Goal: Task Accomplishment & Management: Manage account settings

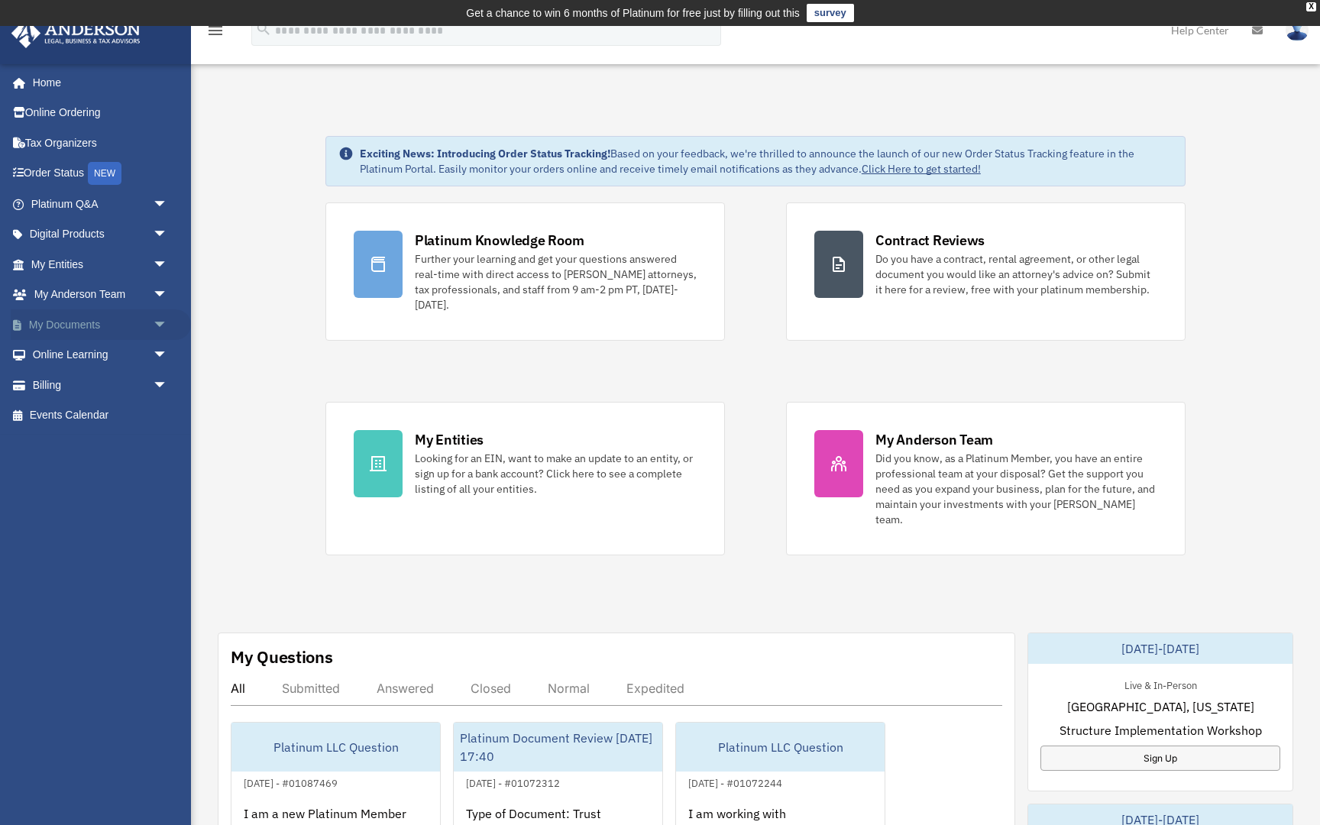
click at [154, 318] on span "arrow_drop_down" at bounding box center [168, 324] width 31 height 31
click at [64, 350] on link "Box" at bounding box center [106, 355] width 170 height 31
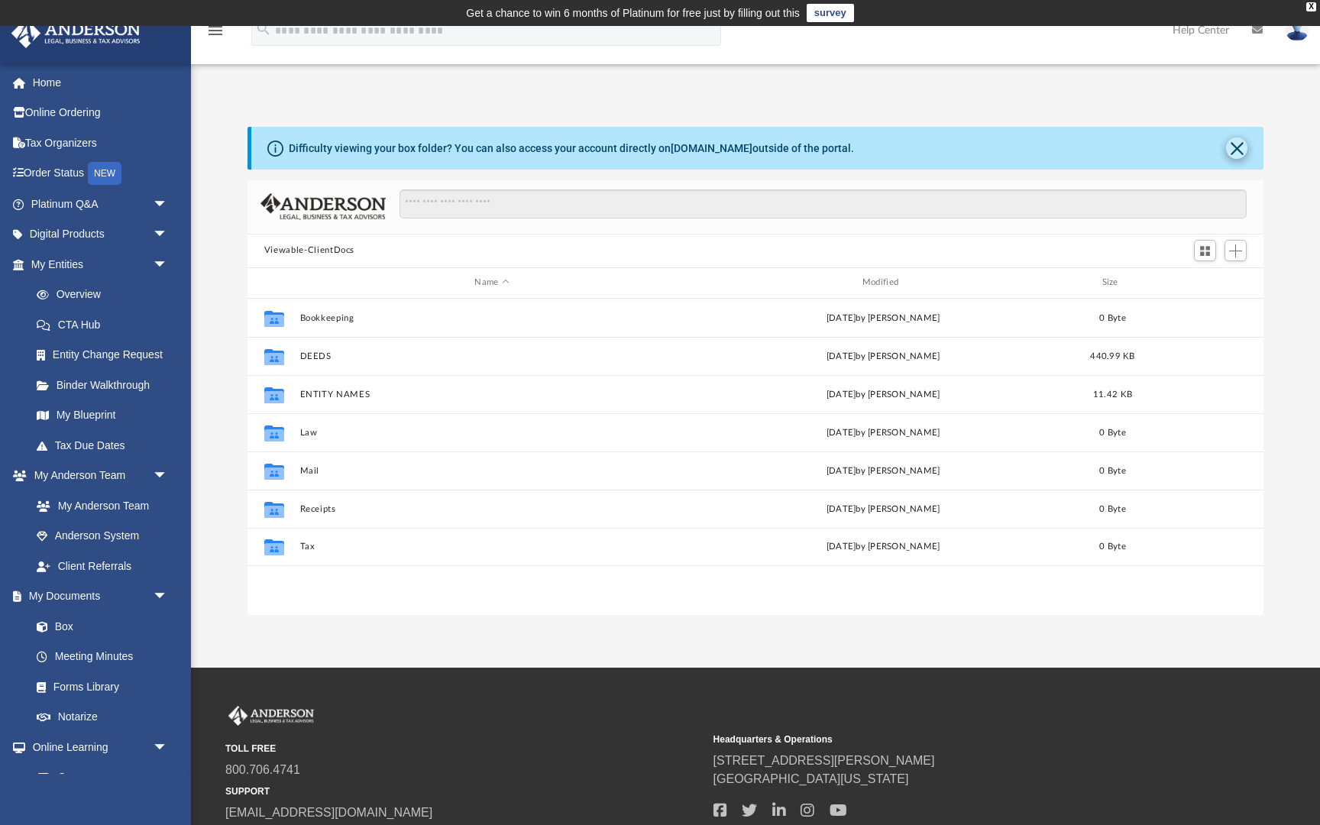
click at [1237, 145] on button "Close" at bounding box center [1236, 147] width 21 height 21
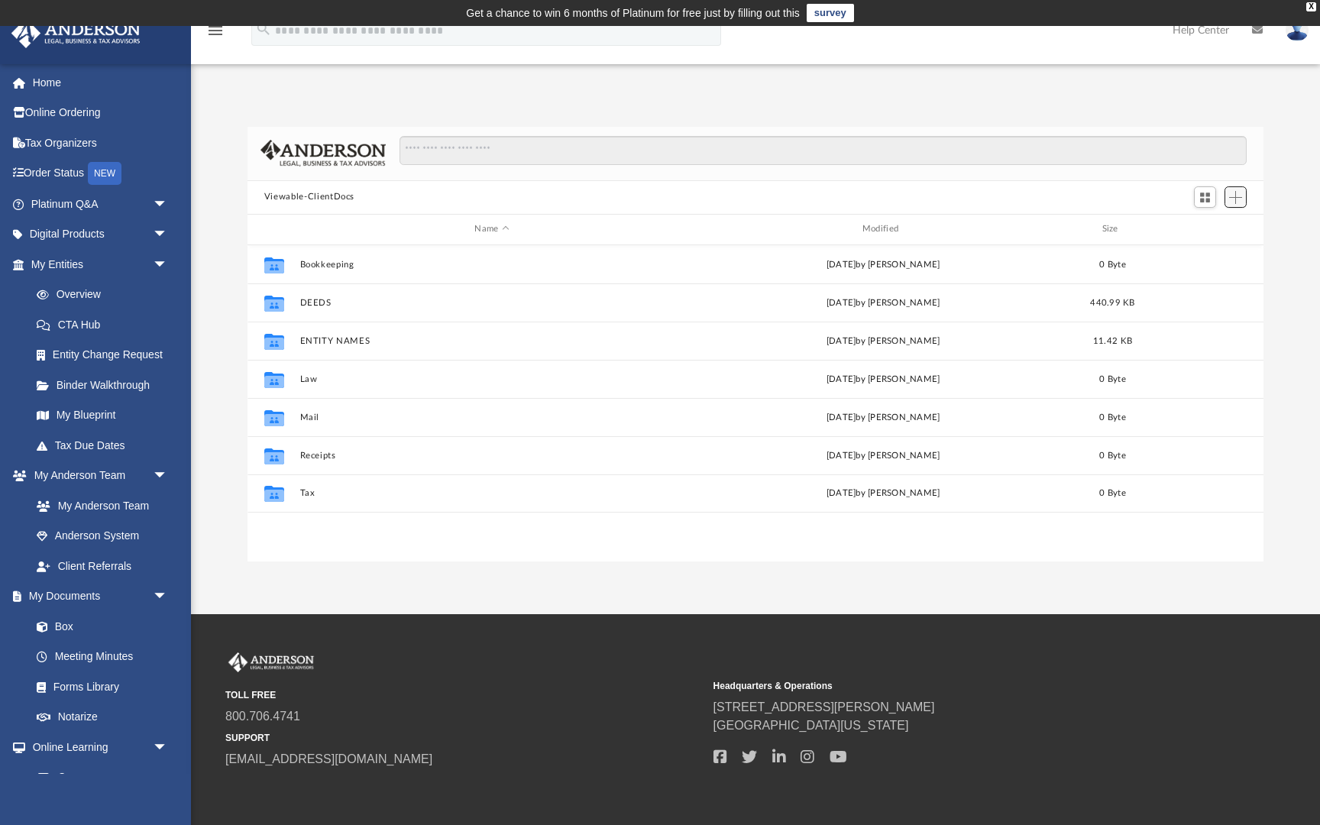
click at [1236, 198] on span "Add" at bounding box center [1235, 197] width 13 height 13
click at [1219, 252] on li "New Folder" at bounding box center [1213, 252] width 49 height 16
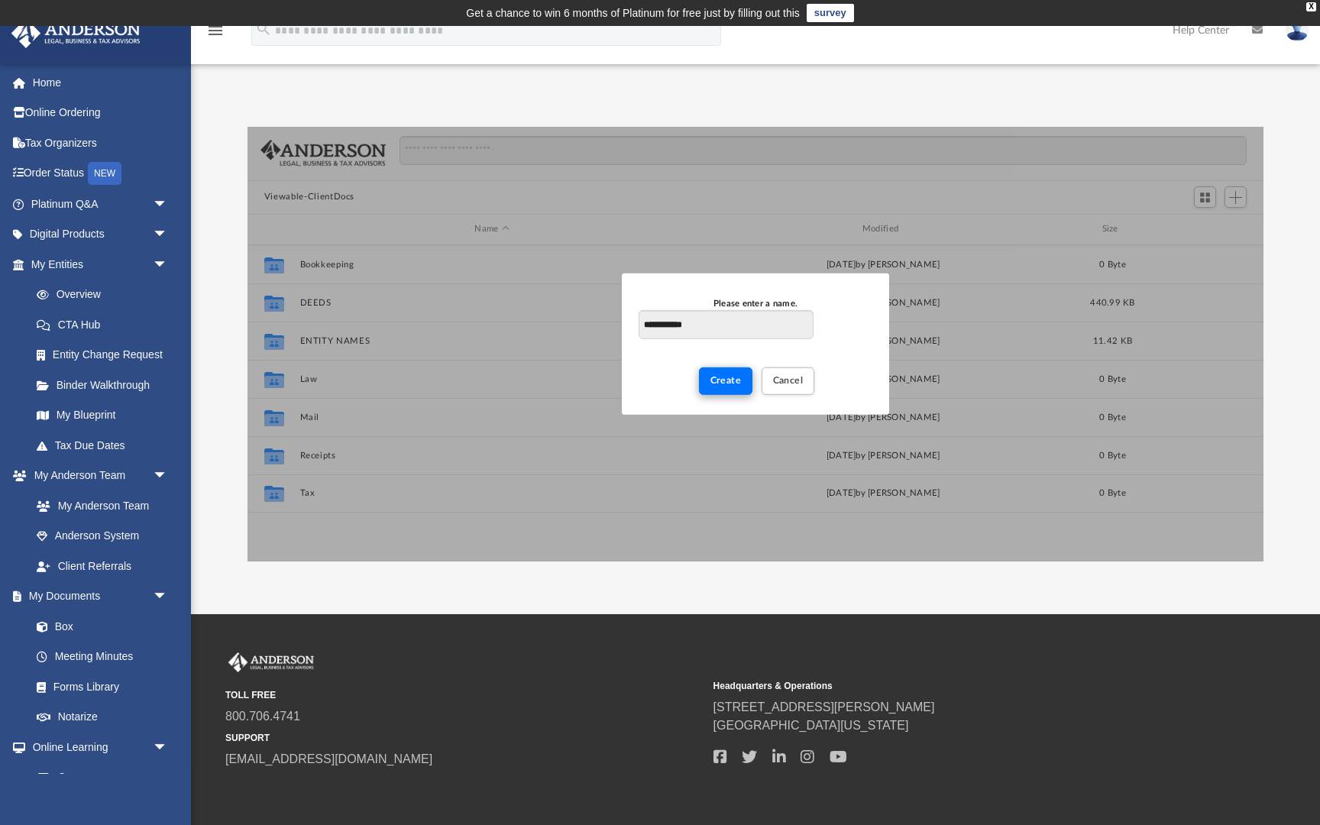
type input "**********"
click at [719, 382] on span "Create" at bounding box center [725, 380] width 31 height 9
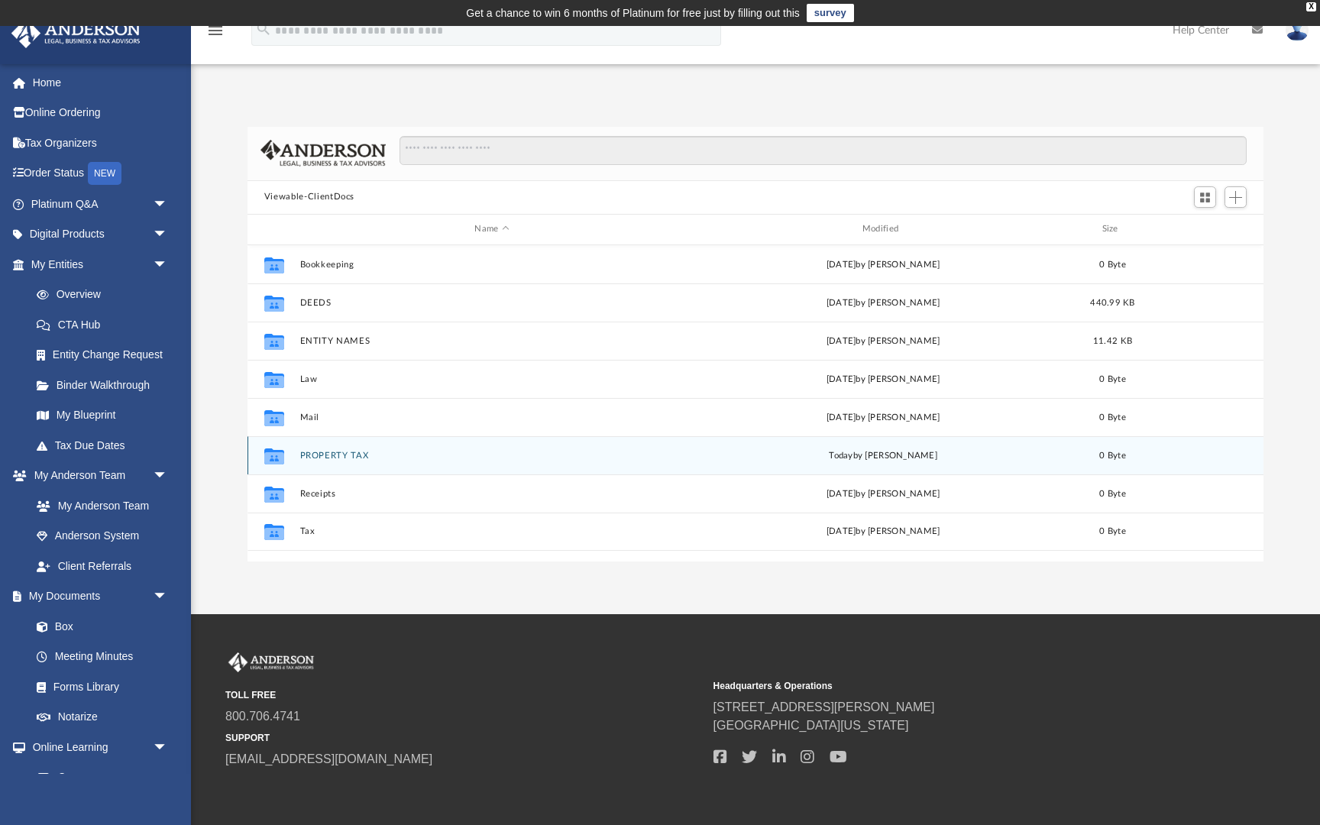
click at [358, 454] on button "PROPERTY TAX" at bounding box center [491, 456] width 384 height 10
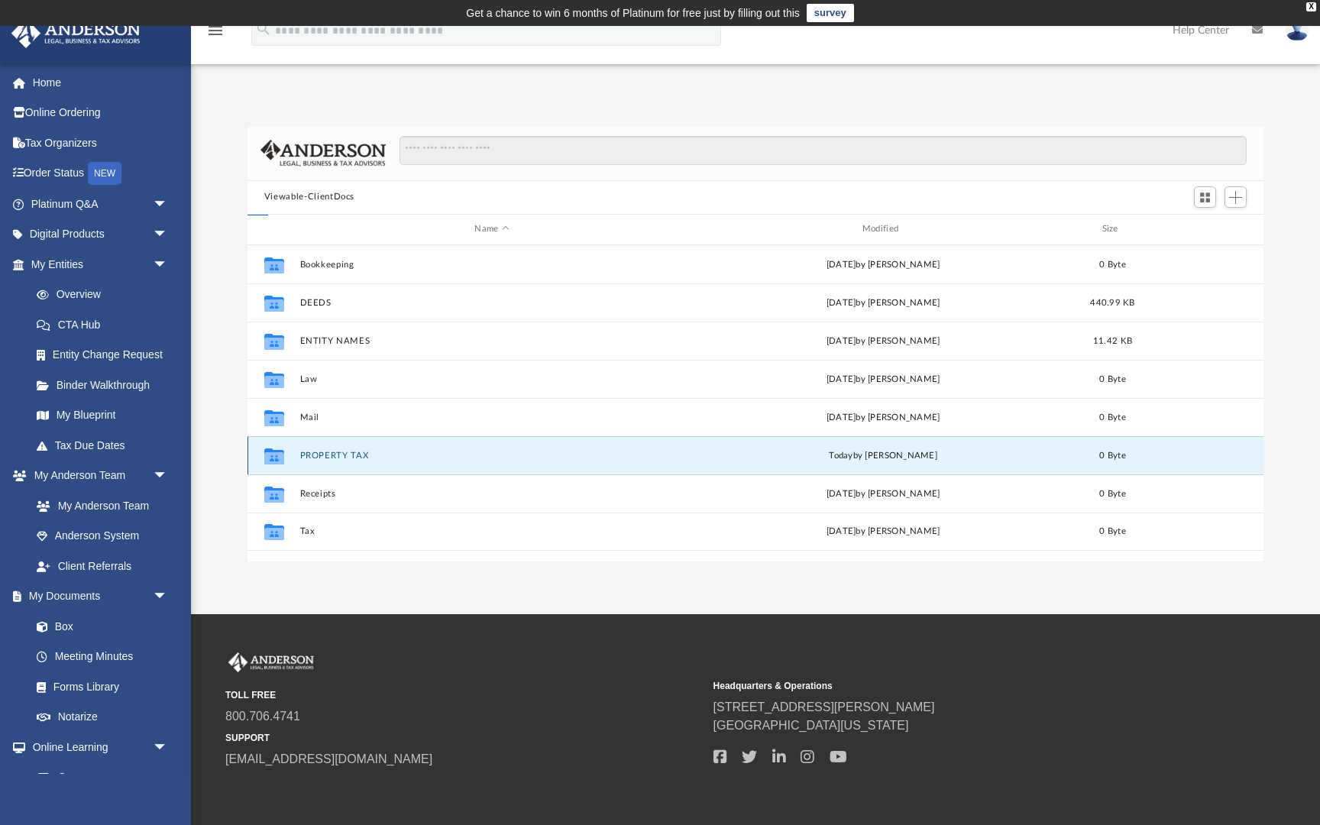
click at [358, 454] on button "PROPERTY TAX" at bounding box center [491, 456] width 384 height 10
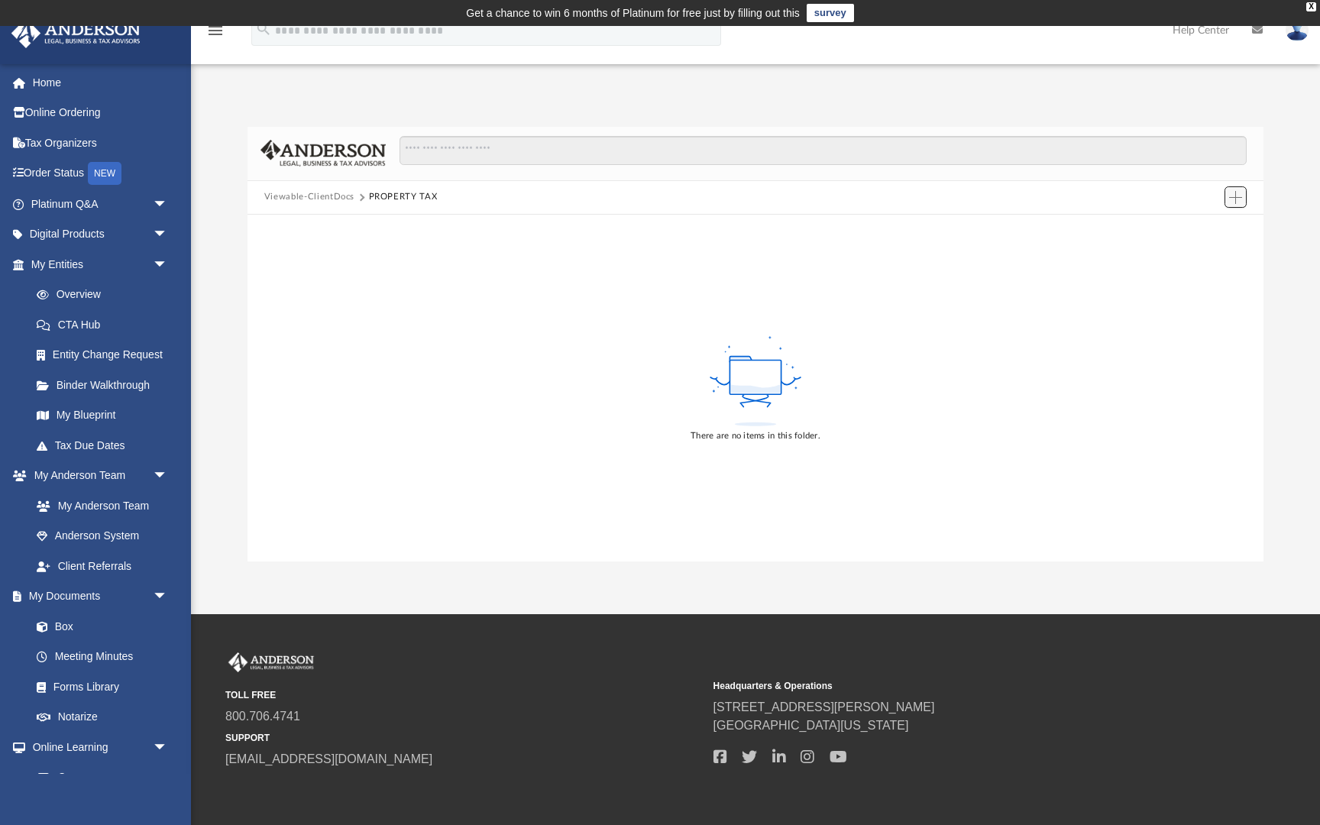
click at [1230, 191] on span "Add" at bounding box center [1235, 197] width 13 height 13
click at [1203, 231] on li "Upload" at bounding box center [1213, 227] width 49 height 16
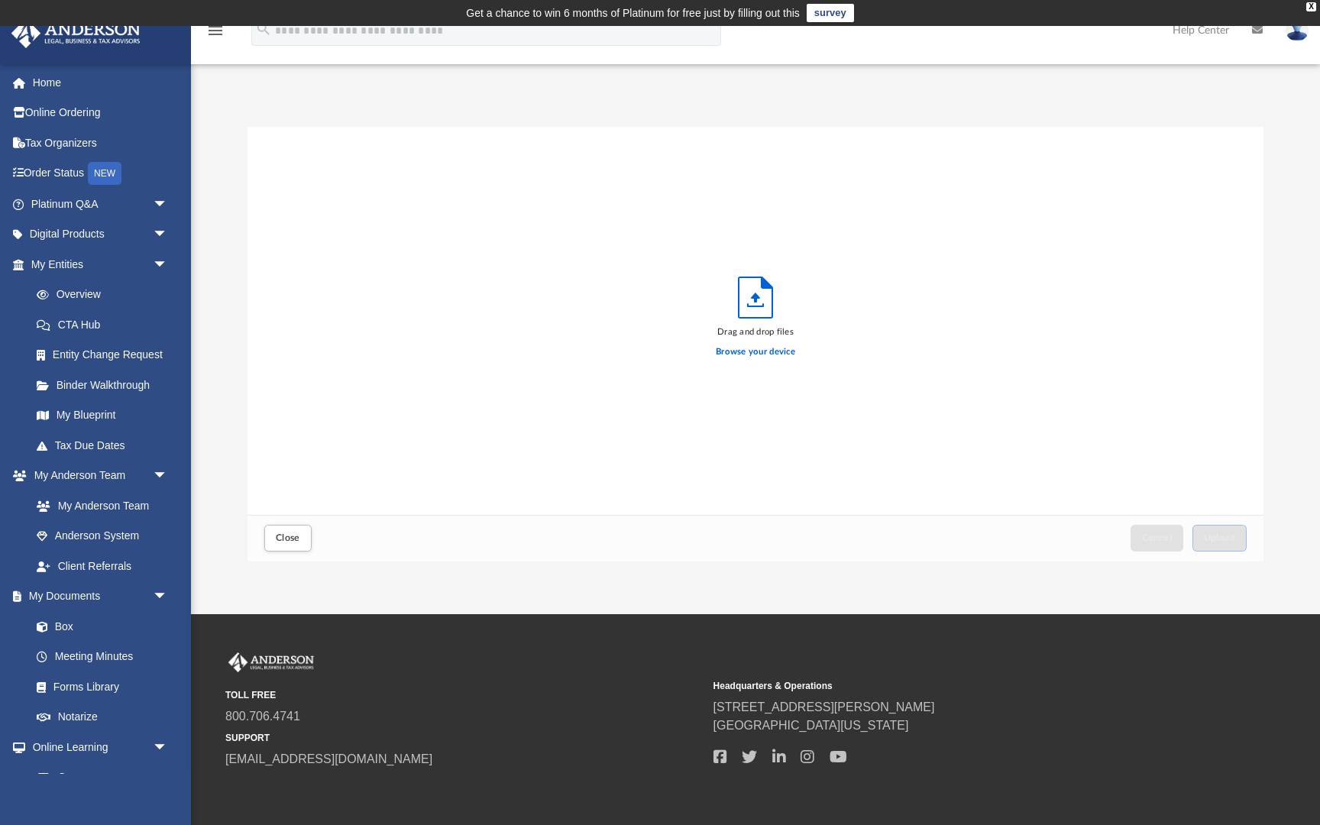
scroll to position [387, 1016]
click at [750, 353] on label "Browse your device" at bounding box center [755, 352] width 79 height 14
click at [0, 0] on input "Browse your device" at bounding box center [0, 0] width 0 height 0
click at [1216, 535] on span "Upload" at bounding box center [1220, 537] width 32 height 9
click at [292, 537] on span "Close" at bounding box center [288, 537] width 24 height 9
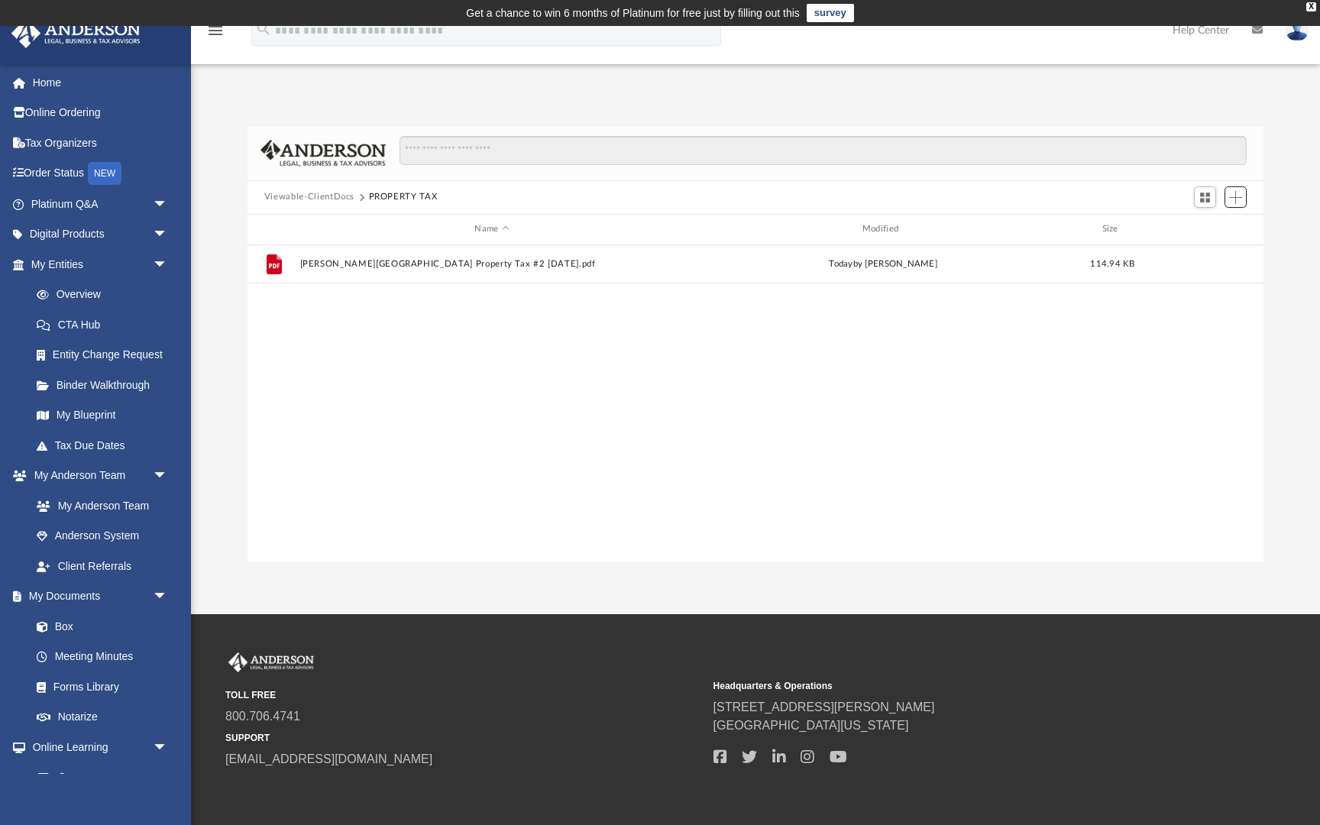
scroll to position [348, 1016]
click at [1237, 196] on span "Add" at bounding box center [1235, 197] width 13 height 13
click at [1198, 229] on li "Upload" at bounding box center [1213, 227] width 49 height 16
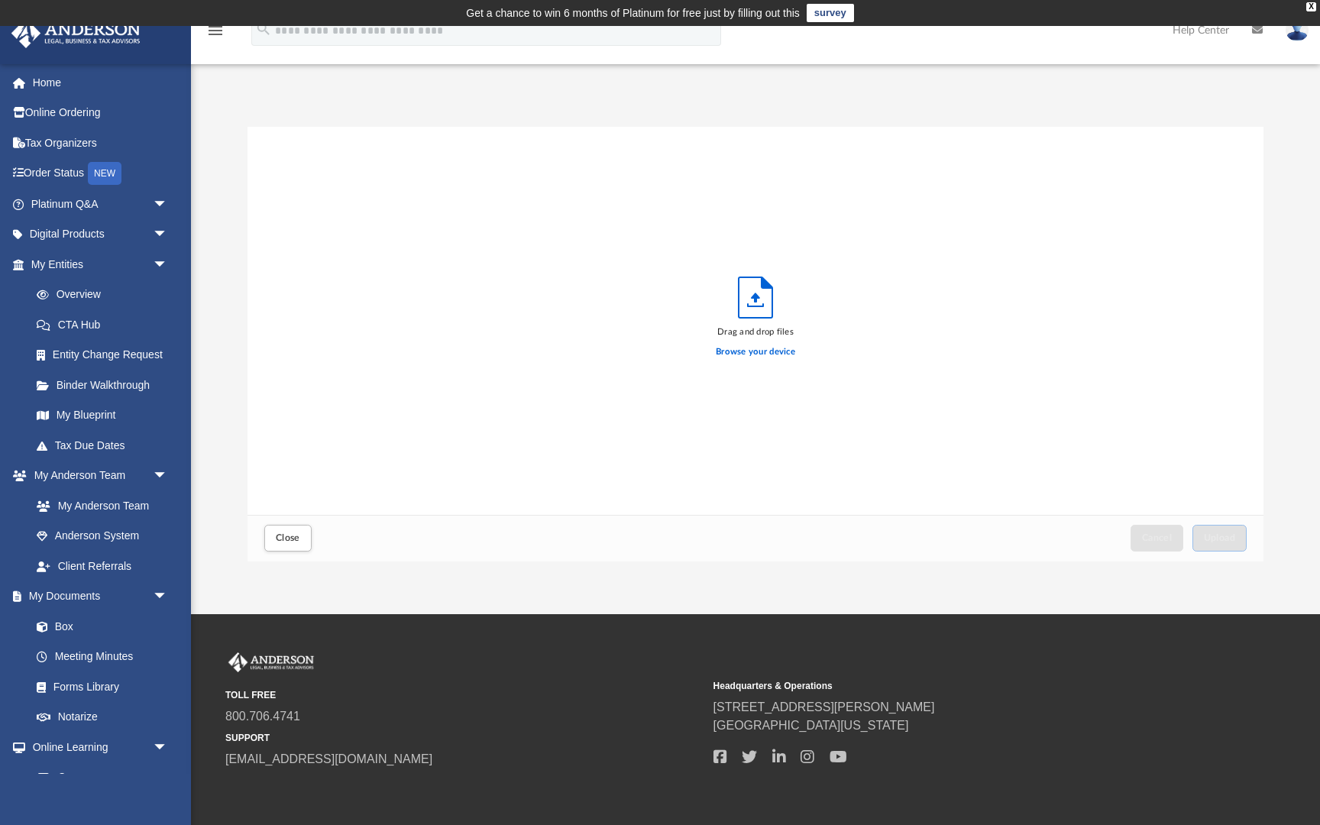
scroll to position [387, 1016]
click at [780, 355] on label "Browse your device" at bounding box center [755, 352] width 79 height 14
click at [0, 0] on input "Browse your device" at bounding box center [0, 0] width 0 height 0
click at [1218, 533] on span "Upload" at bounding box center [1220, 537] width 32 height 9
click at [297, 539] on span "Close" at bounding box center [288, 537] width 24 height 9
